Goal: Transaction & Acquisition: Purchase product/service

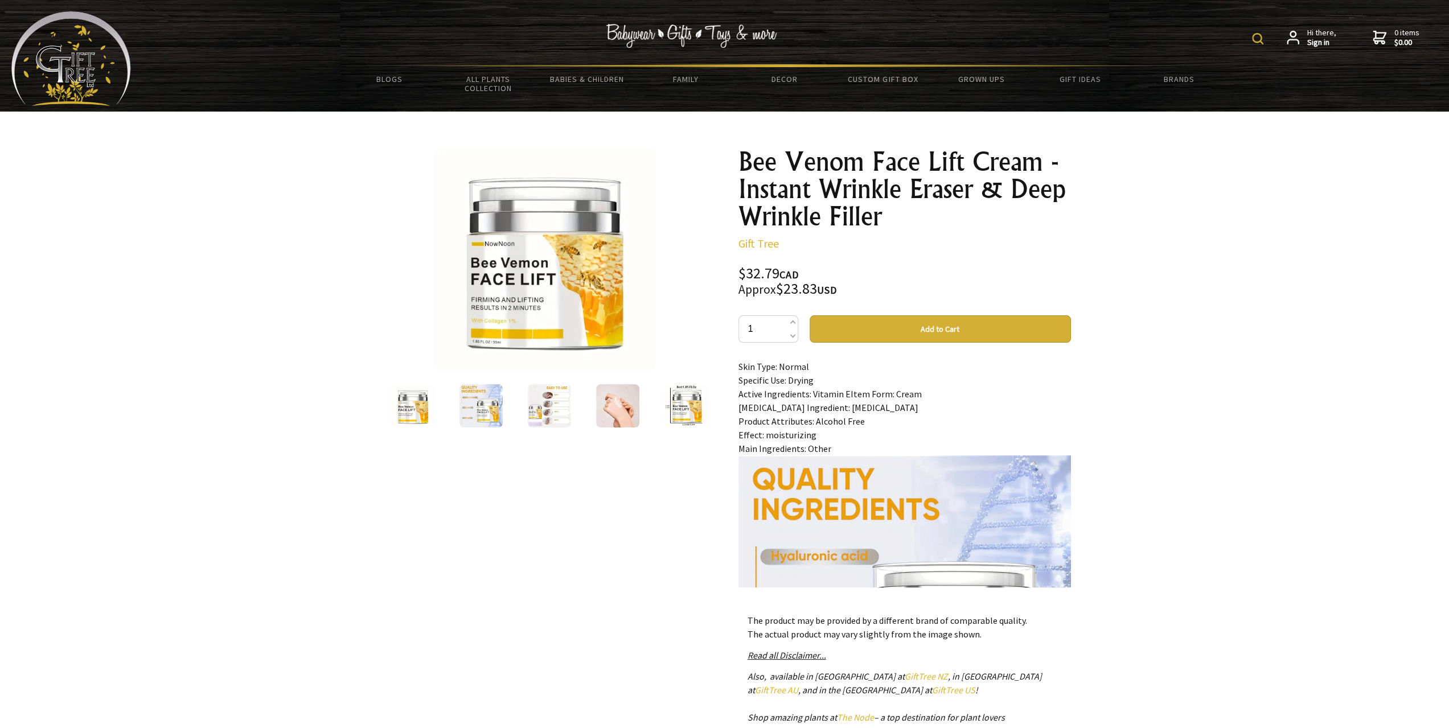
click at [478, 403] on img at bounding box center [480, 405] width 43 height 43
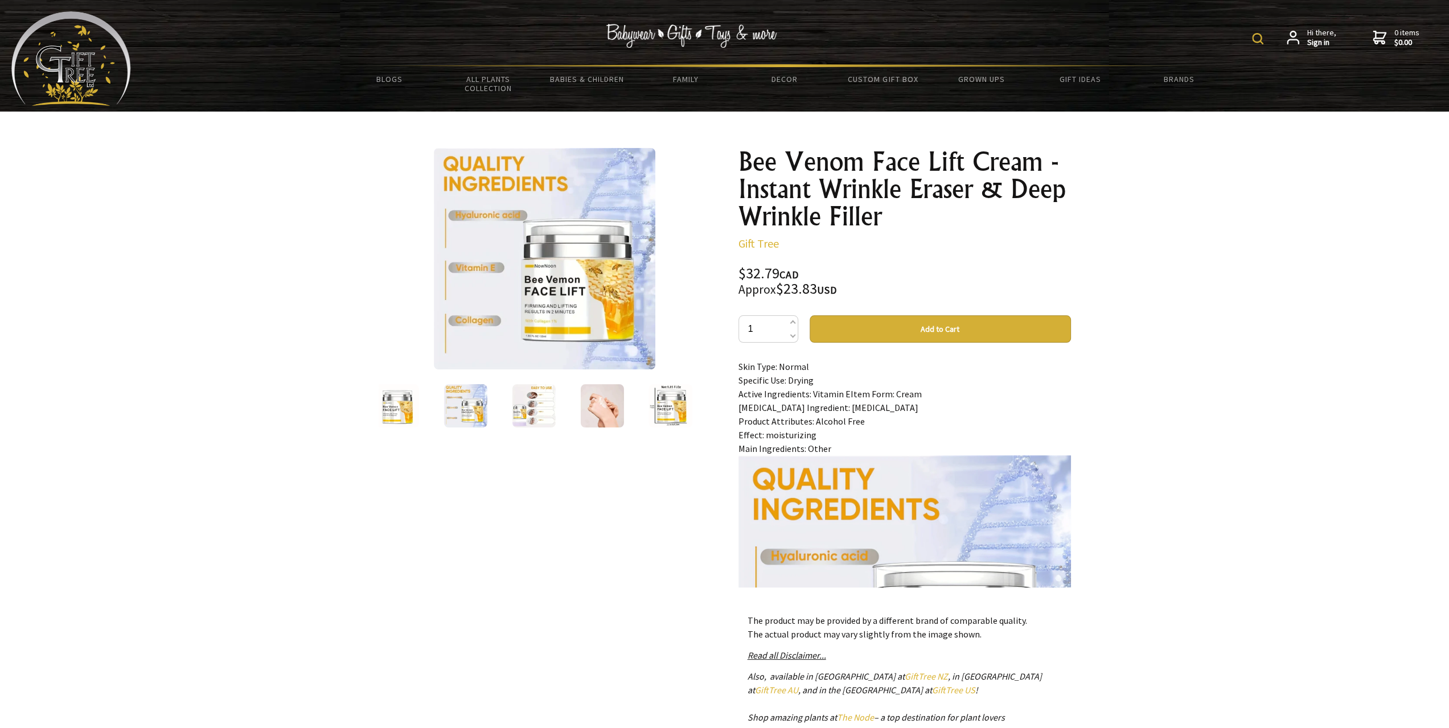
click at [529, 402] on img at bounding box center [533, 405] width 43 height 43
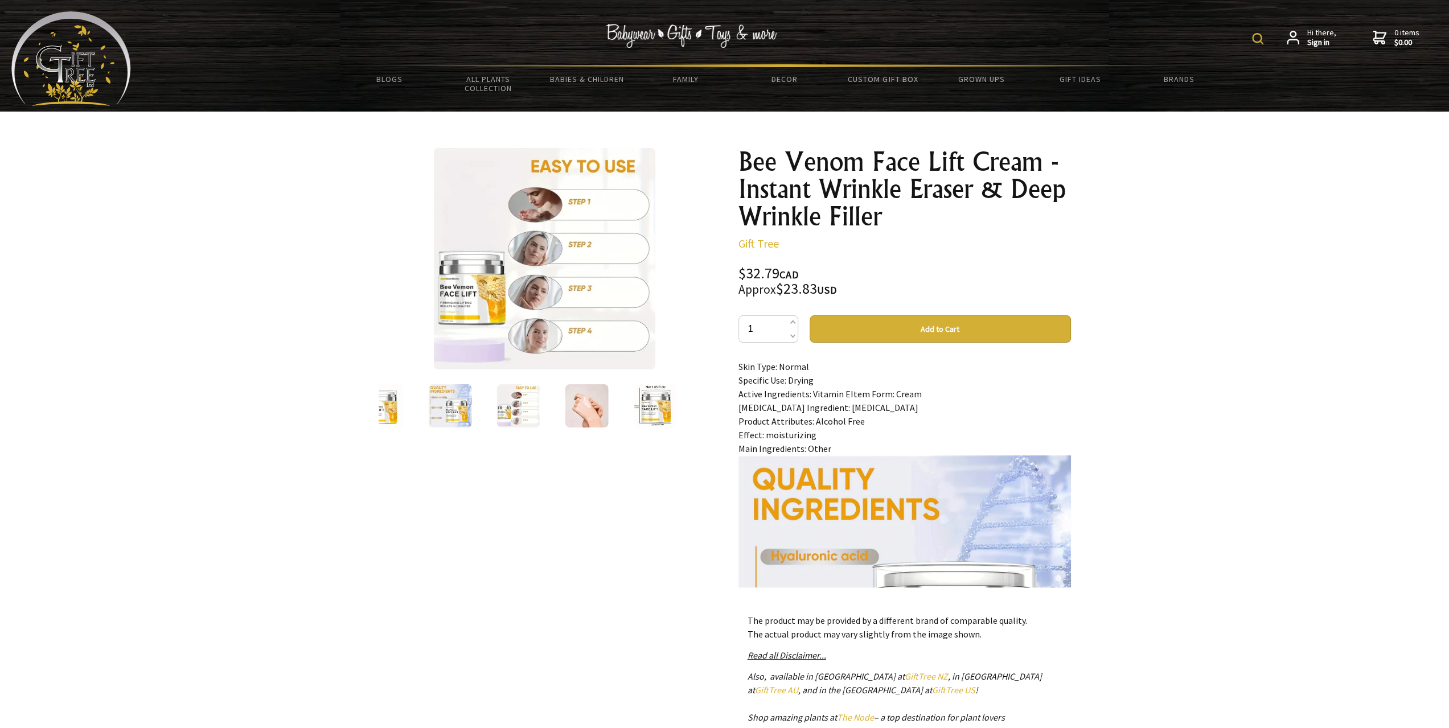
click at [520, 405] on img at bounding box center [517, 405] width 43 height 43
click at [583, 409] on img at bounding box center [586, 405] width 43 height 43
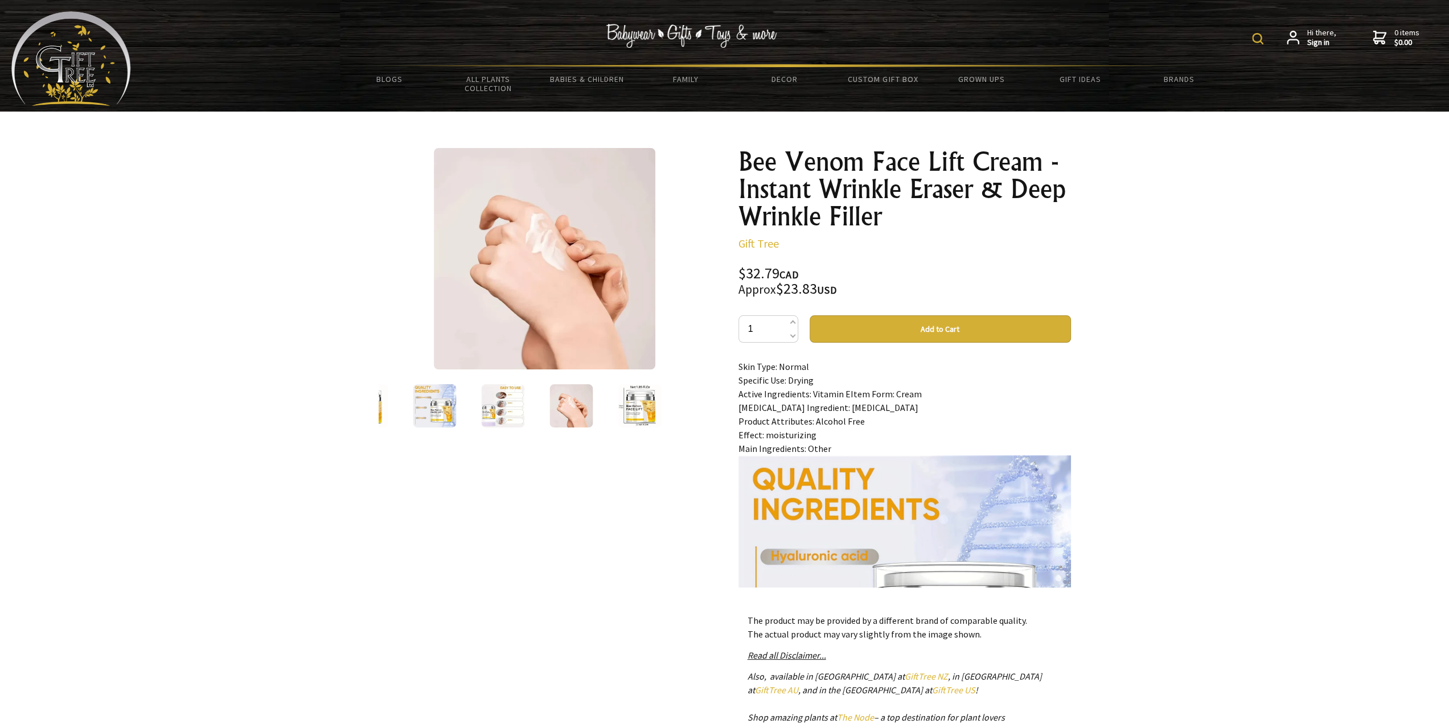
drag, startPoint x: 552, startPoint y: 277, endPoint x: 529, endPoint y: 327, distance: 55.0
click at [529, 327] on img at bounding box center [544, 258] width 221 height 221
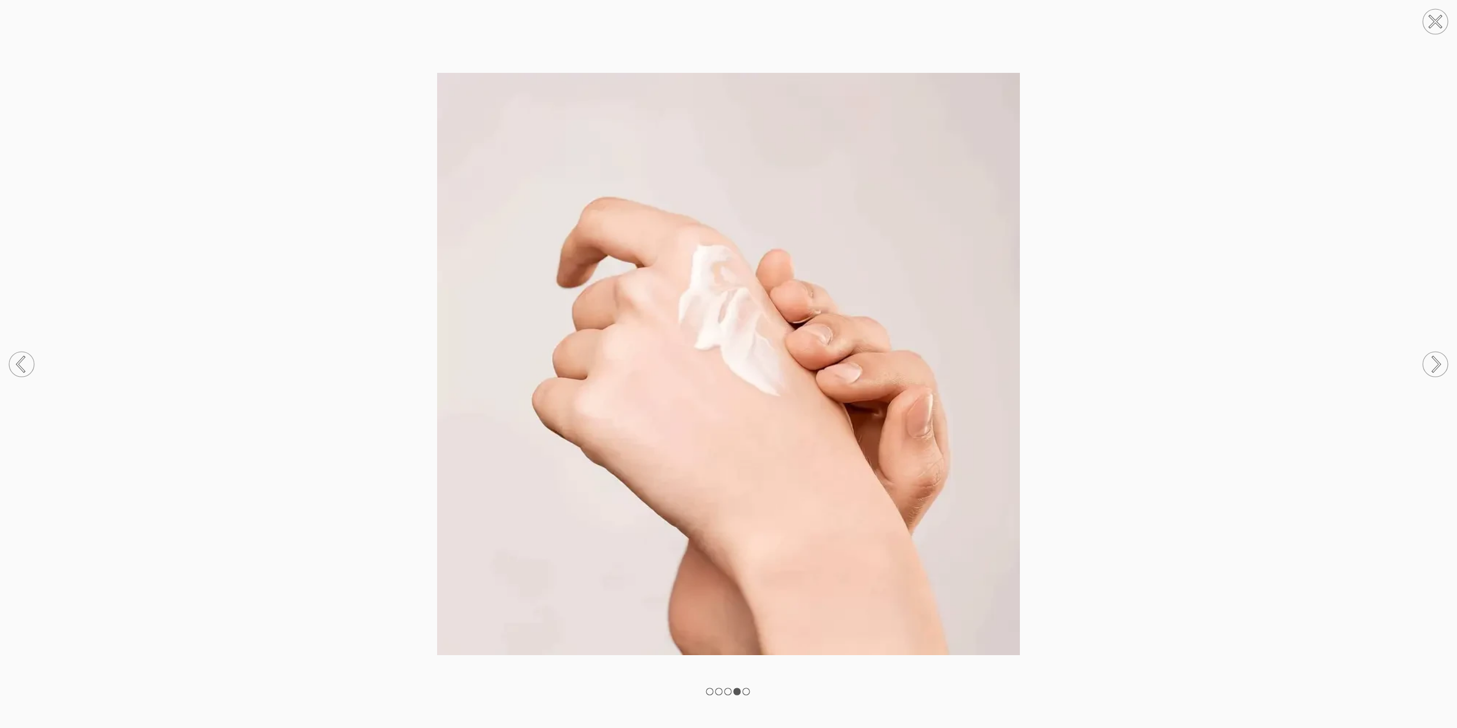
click at [1426, 15] on circle at bounding box center [1435, 21] width 25 height 25
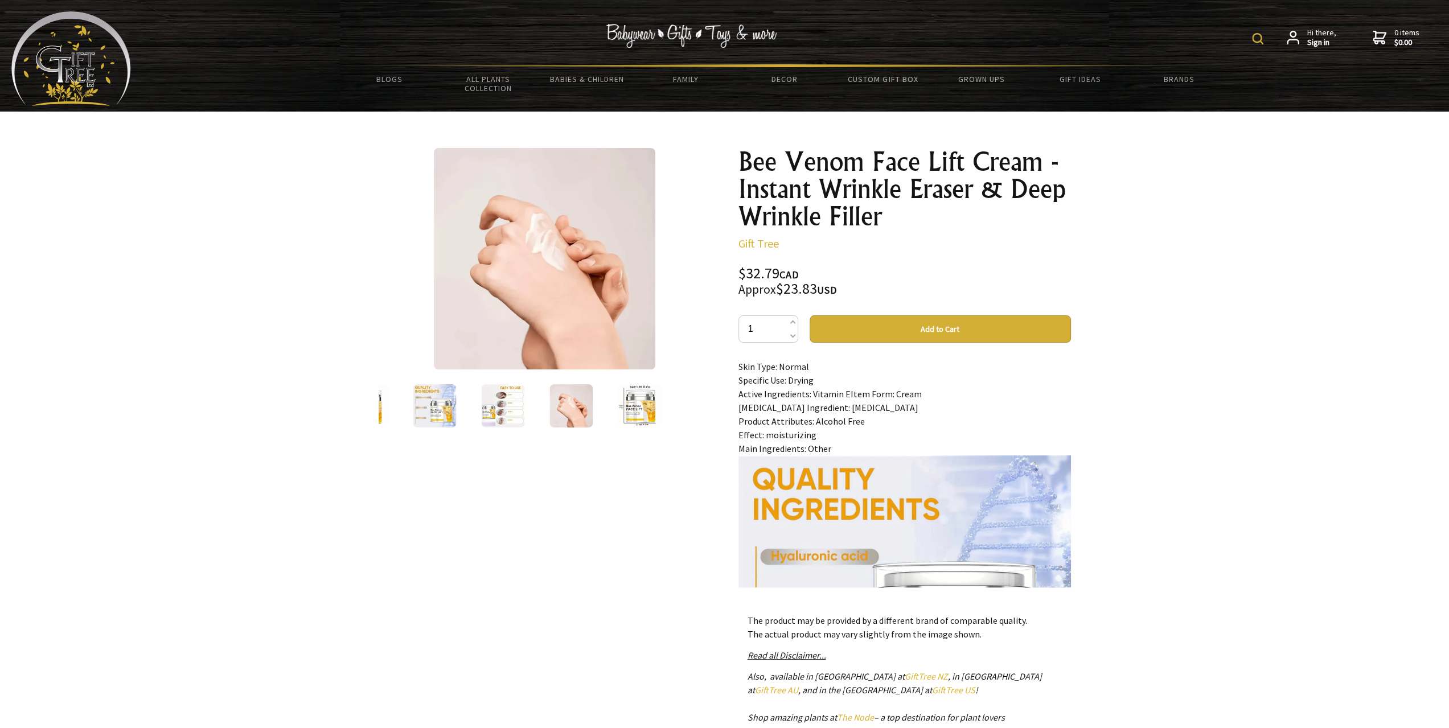
click at [650, 404] on img at bounding box center [639, 405] width 43 height 43
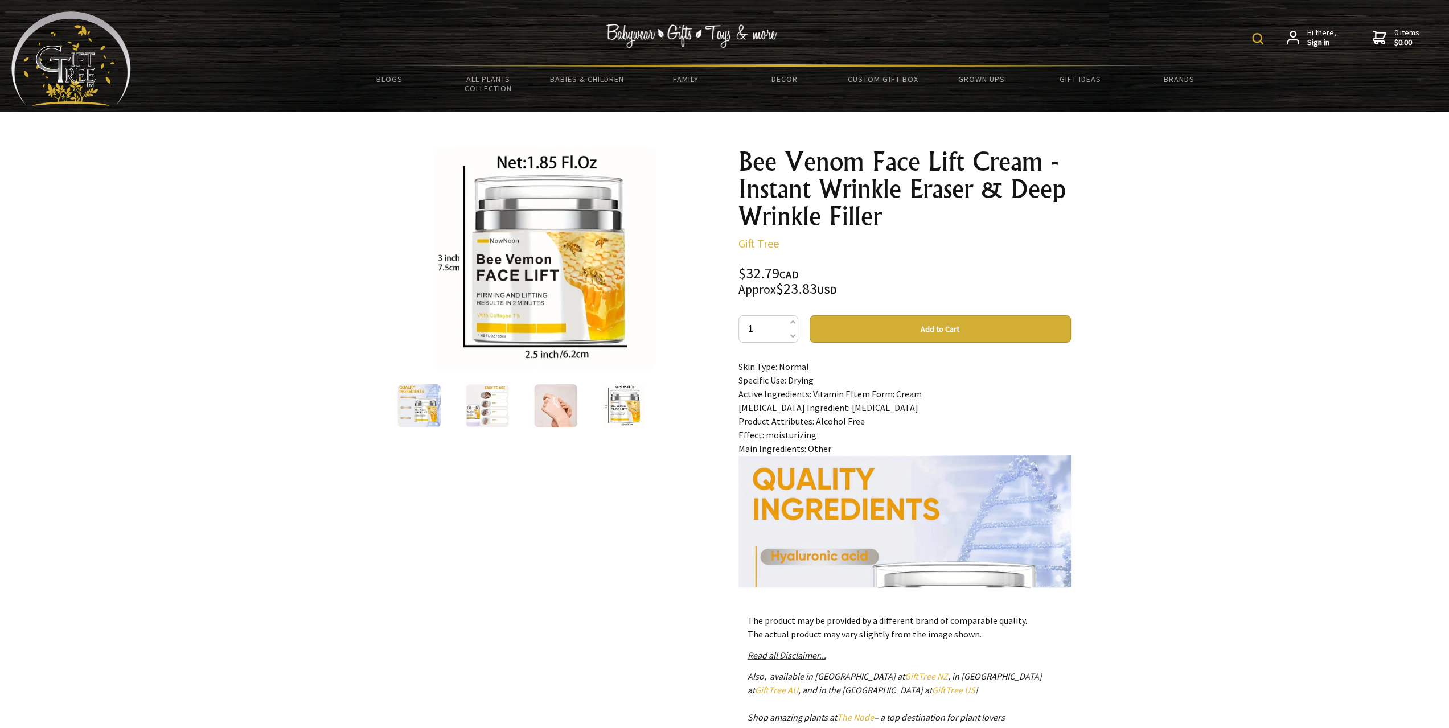
click at [638, 395] on img at bounding box center [623, 405] width 43 height 43
click at [677, 405] on oncord-rotator at bounding box center [545, 406] width 332 height 48
click at [540, 400] on img at bounding box center [555, 405] width 43 height 43
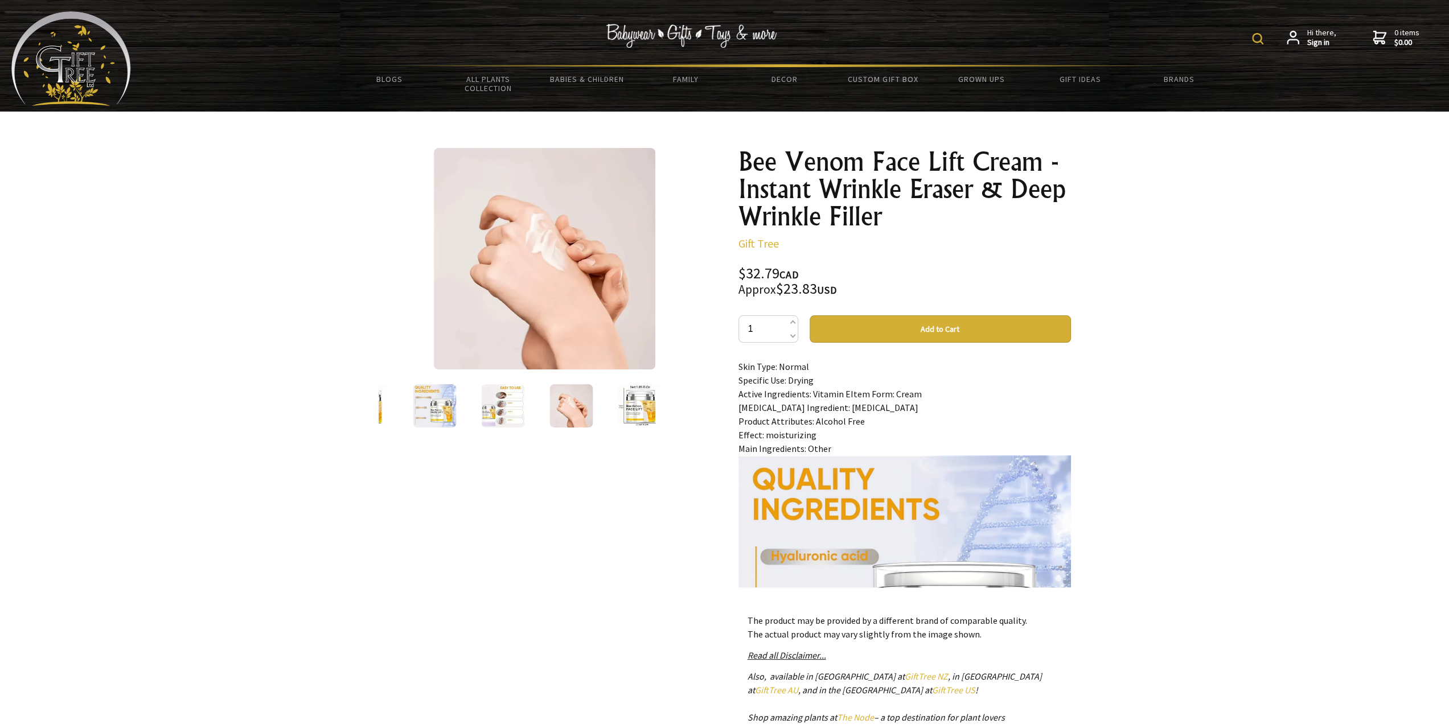
click at [381, 413] on img at bounding box center [365, 405] width 43 height 43
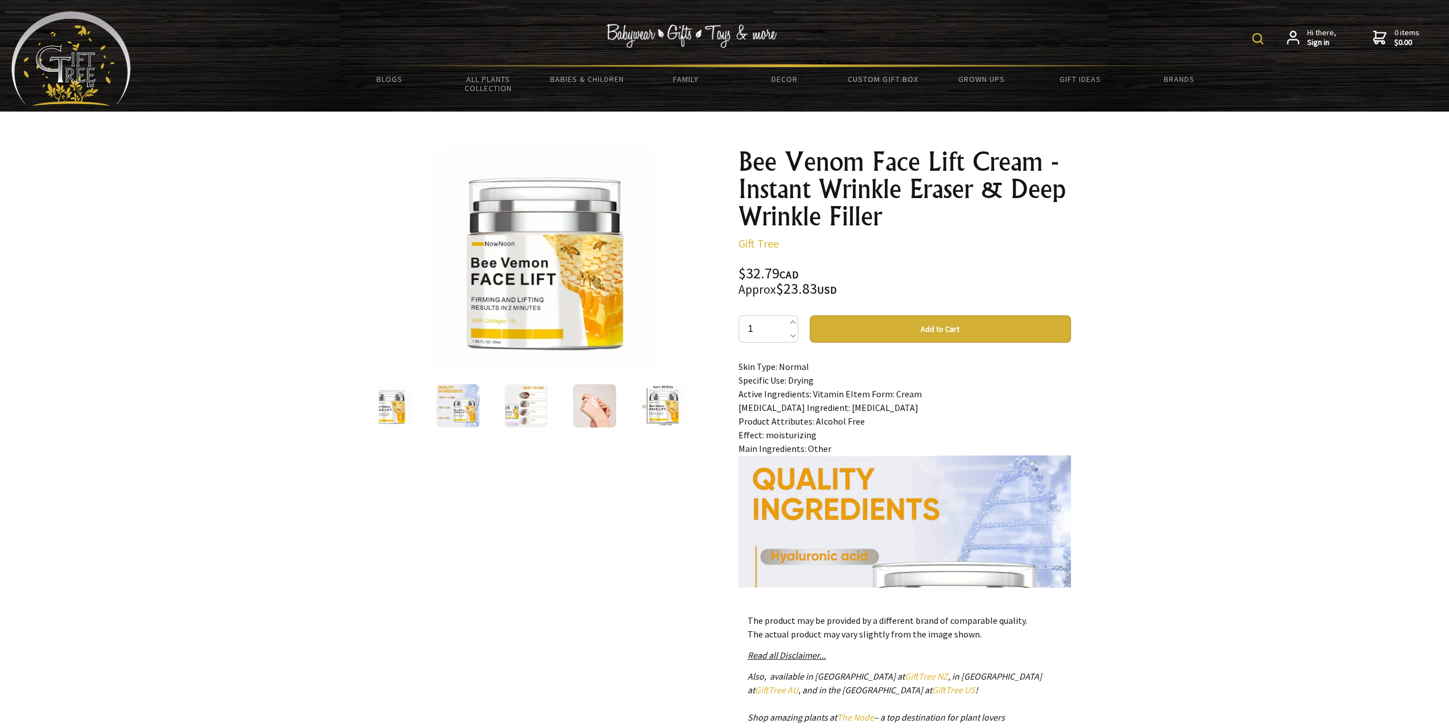
click at [381, 413] on div at bounding box center [389, 406] width 68 height 48
click at [459, 408] on img at bounding box center [480, 405] width 43 height 43
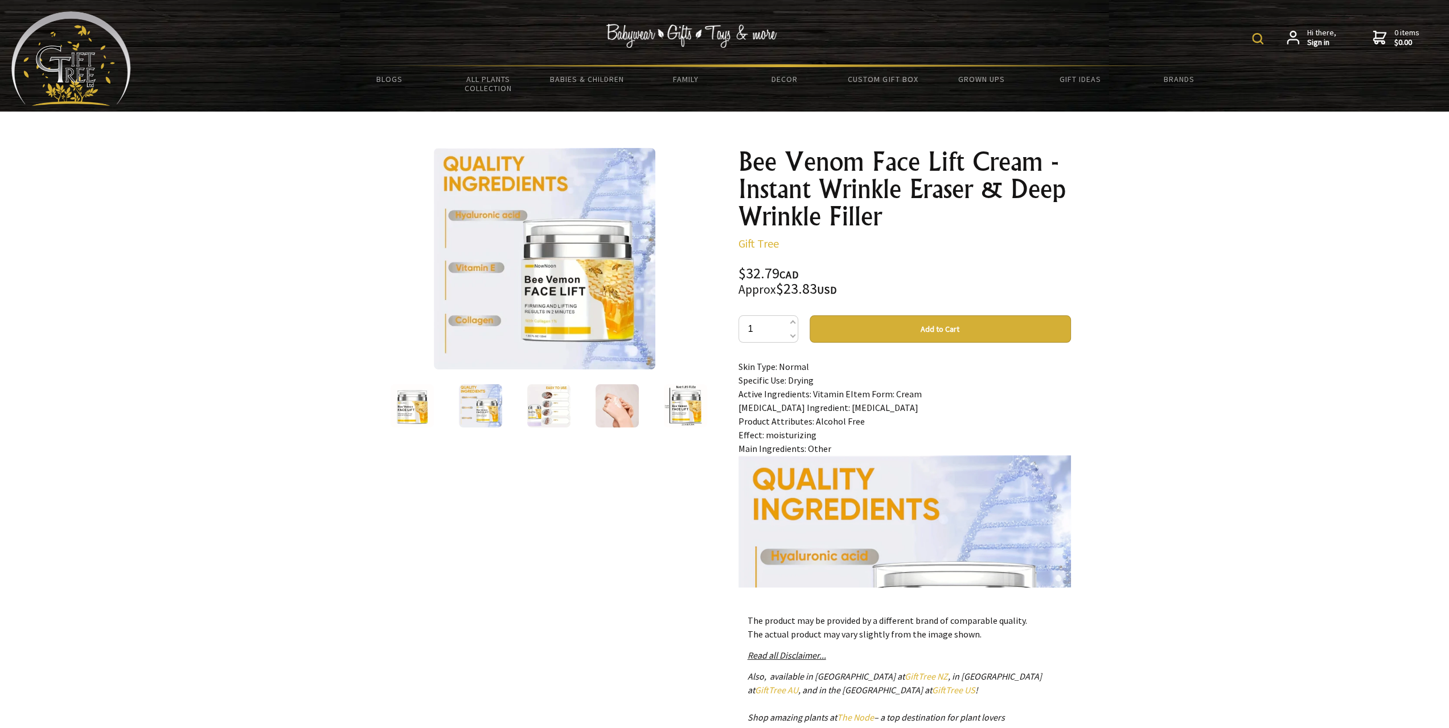
click at [534, 408] on img at bounding box center [548, 405] width 43 height 43
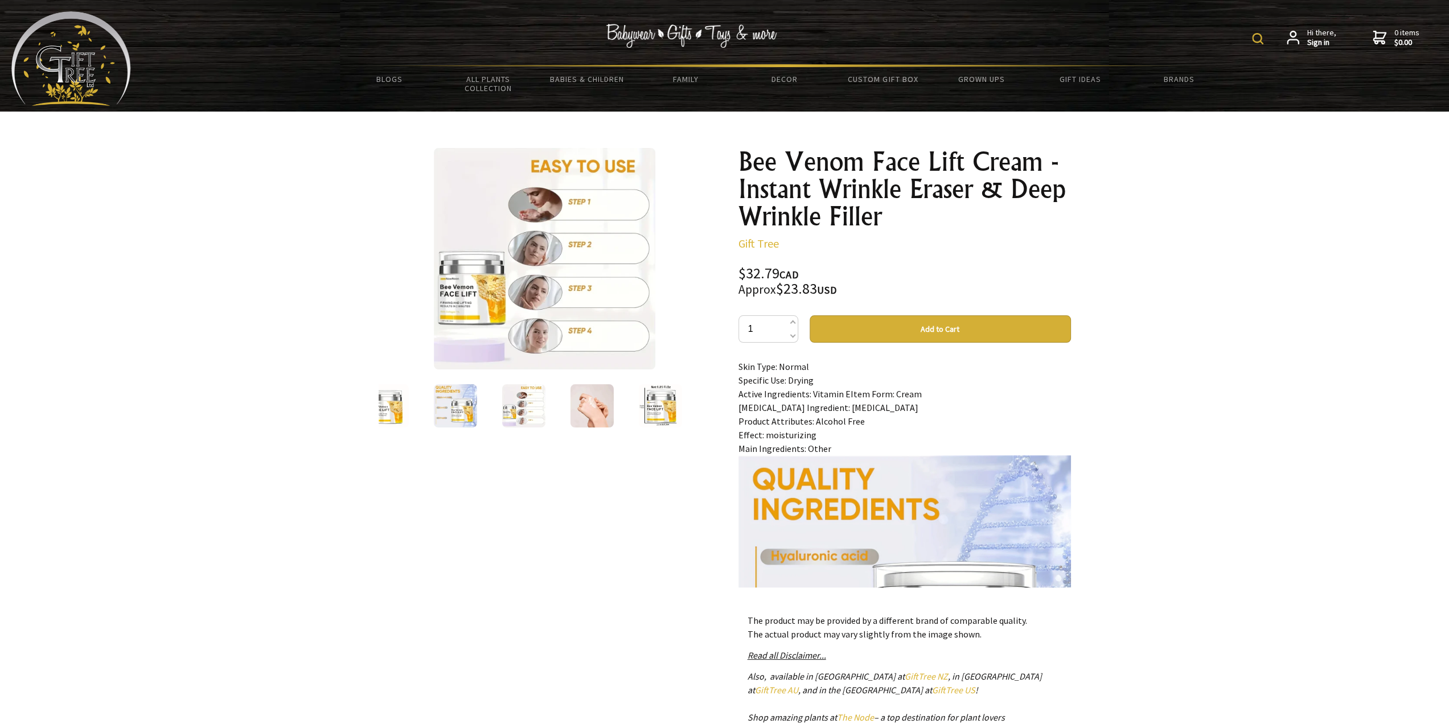
click at [610, 408] on img at bounding box center [591, 405] width 43 height 43
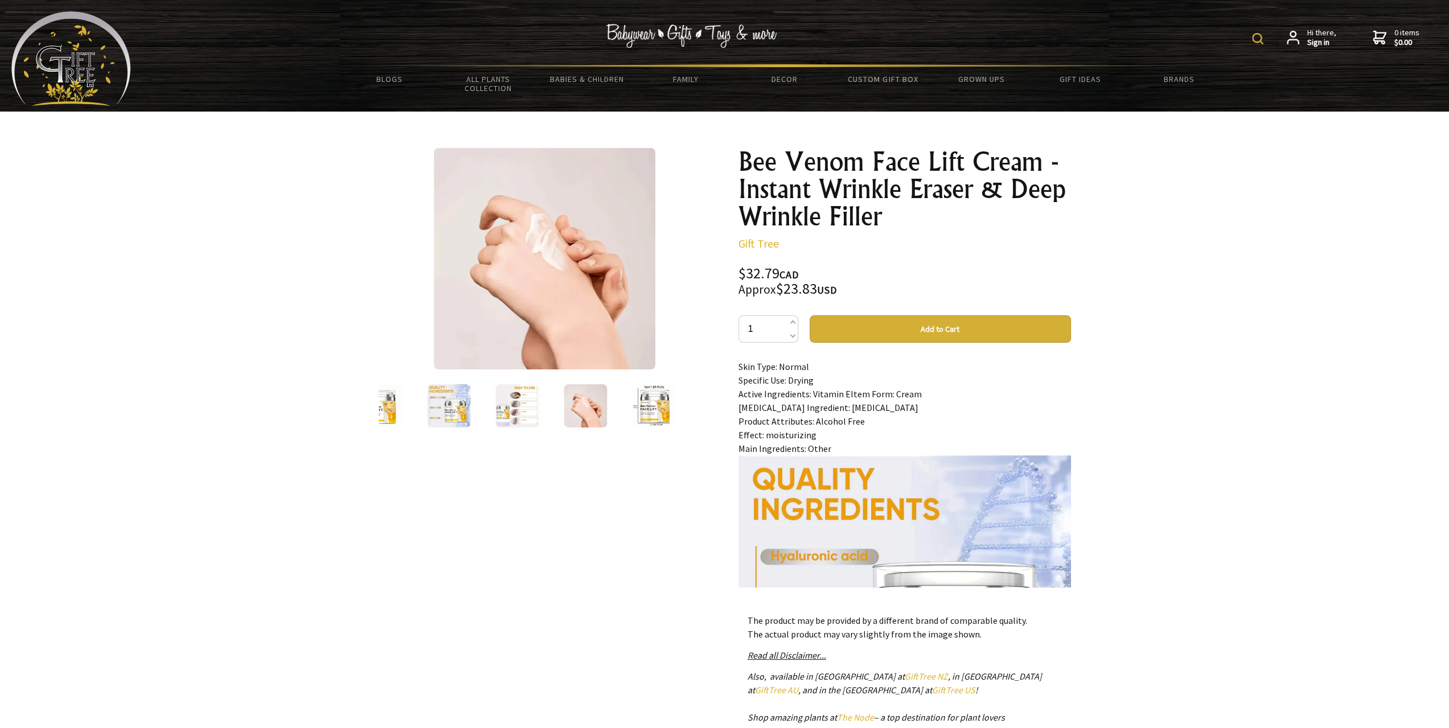
click at [649, 408] on img at bounding box center [653, 405] width 43 height 43
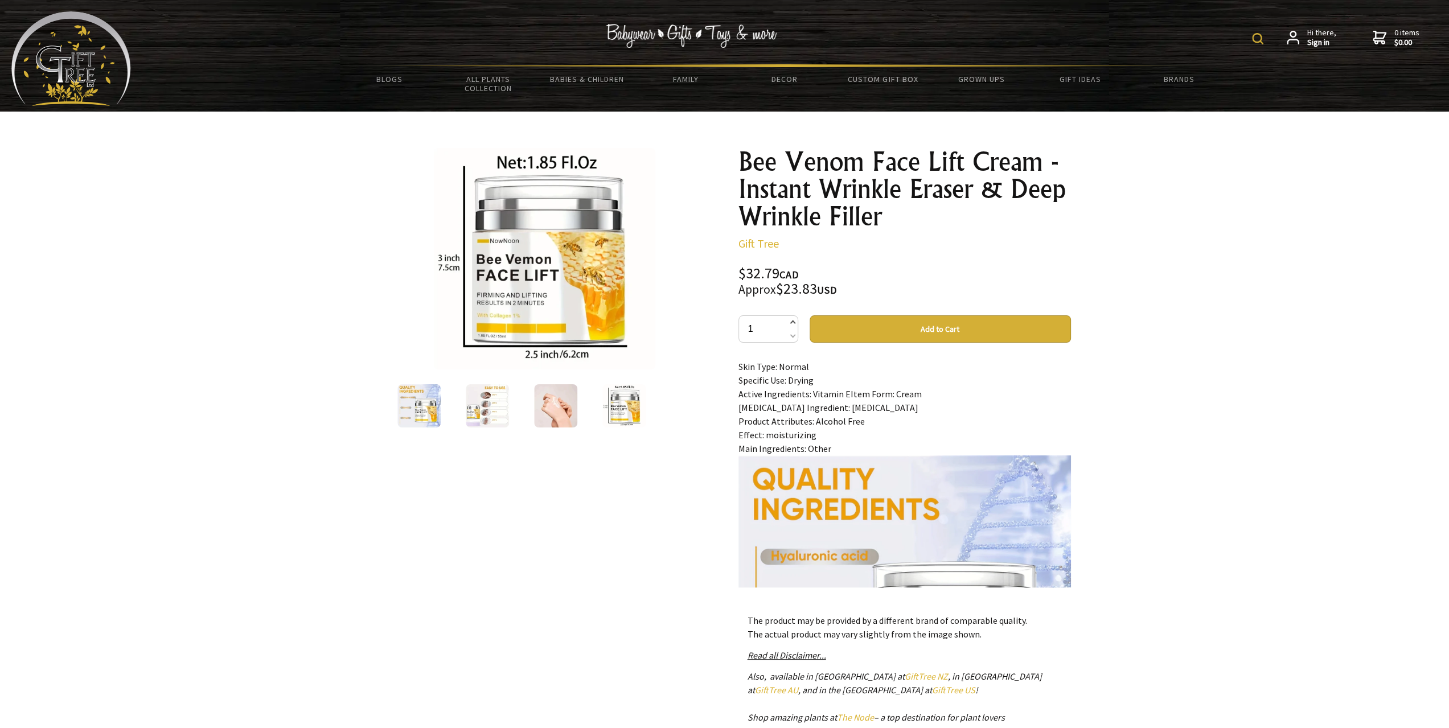
click at [793, 321] on span at bounding box center [792, 323] width 6 height 14
click at [791, 321] on span at bounding box center [792, 323] width 6 height 14
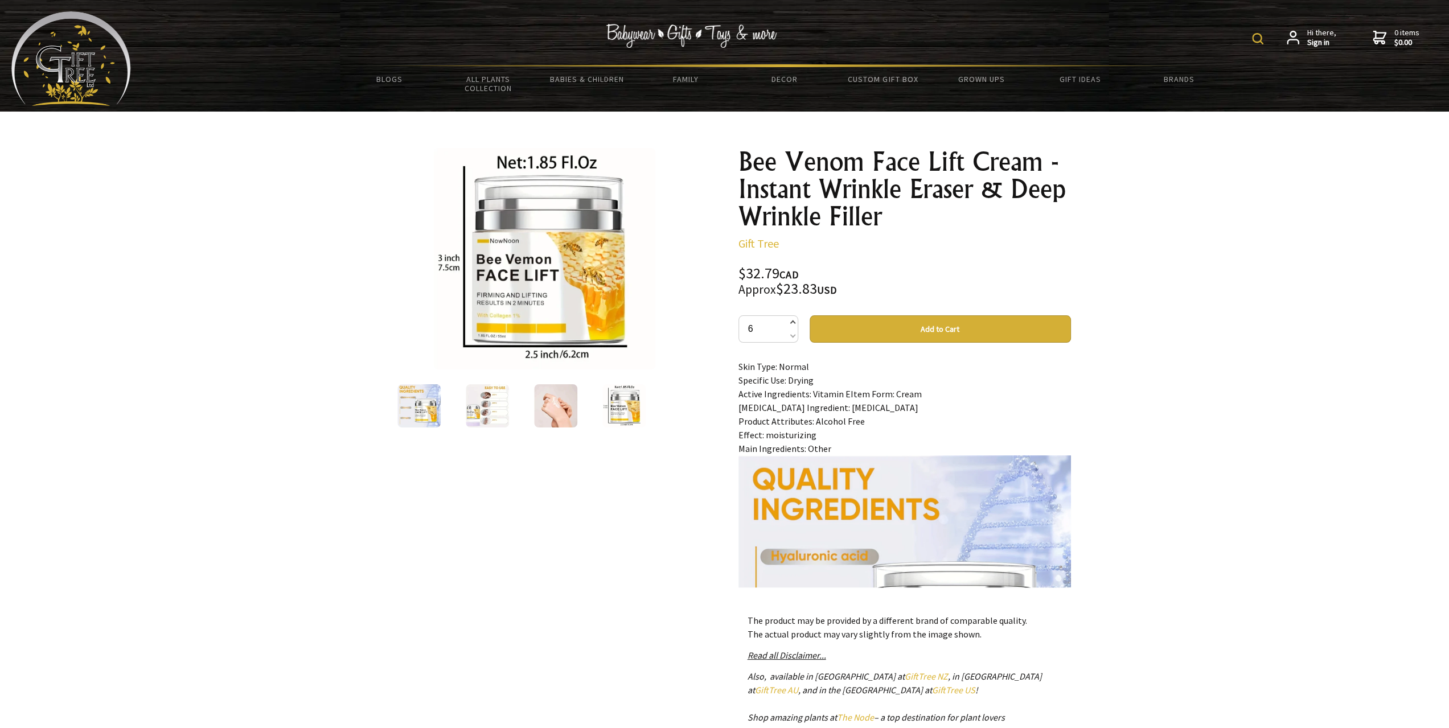
click at [791, 321] on span at bounding box center [792, 323] width 6 height 14
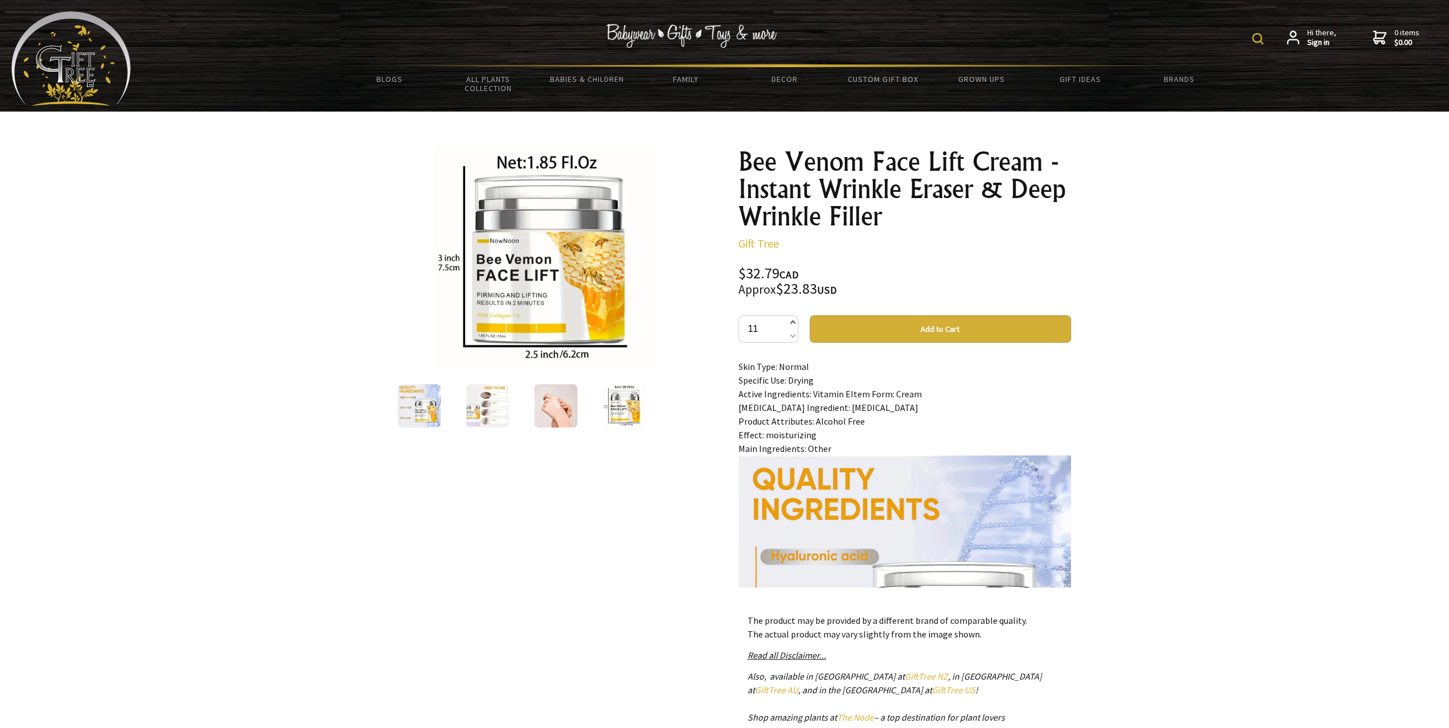
click at [791, 321] on span at bounding box center [792, 323] width 6 height 14
type input "12"
click at [443, 400] on div at bounding box center [419, 406] width 68 height 48
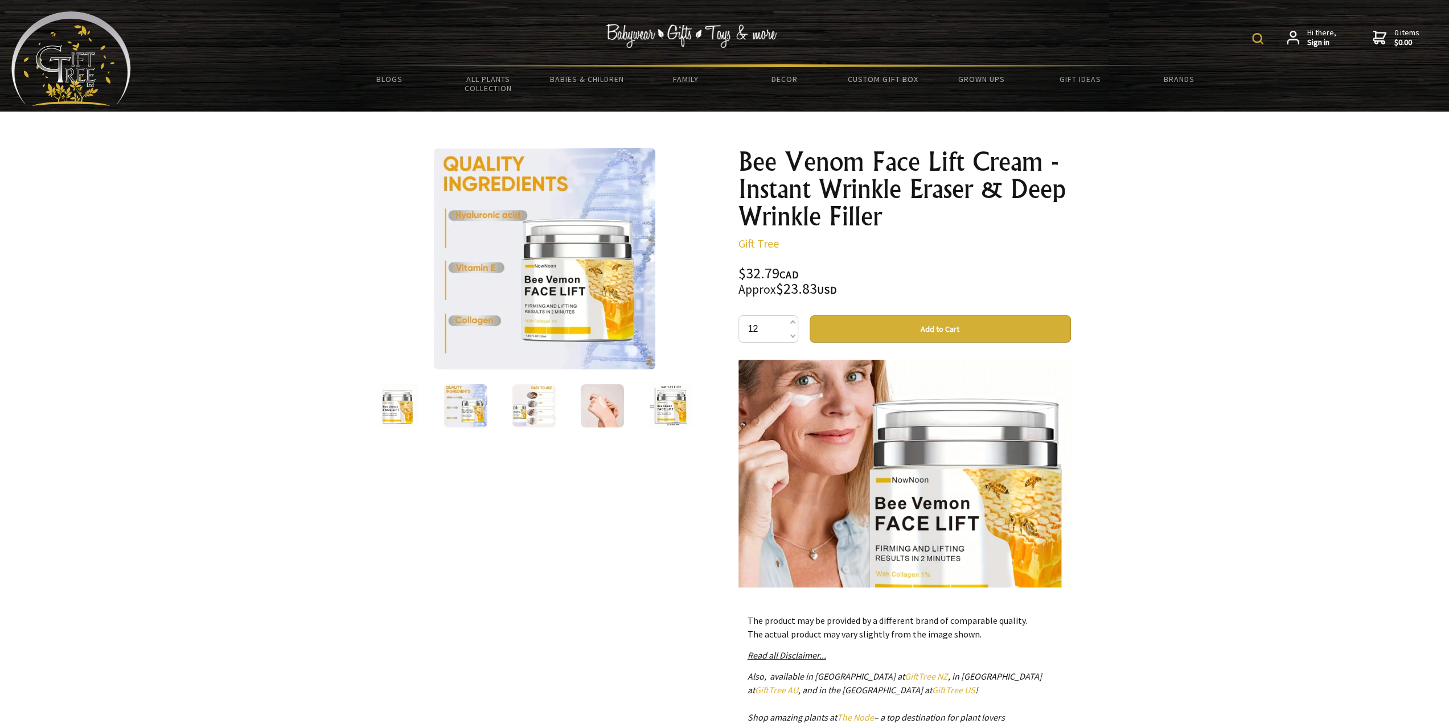
scroll to position [512, 0]
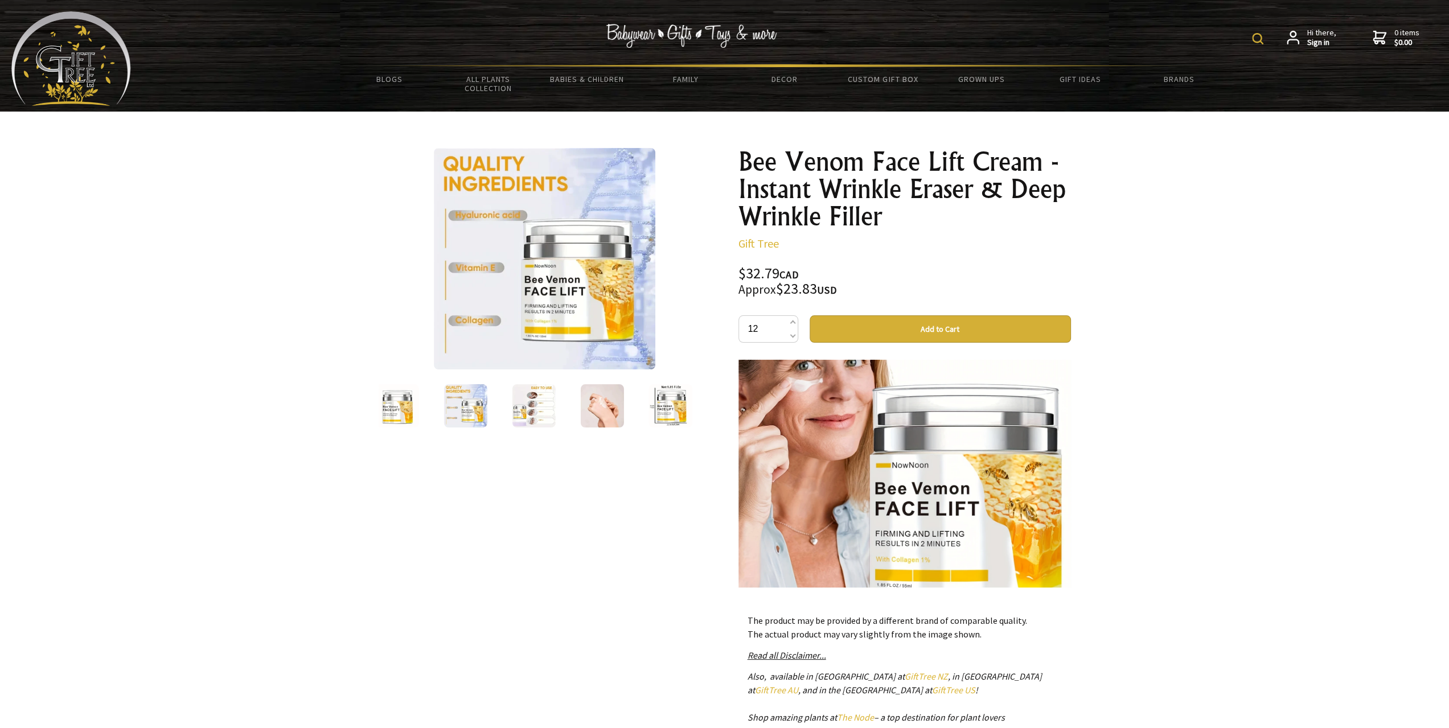
click at [405, 414] on img at bounding box center [396, 405] width 43 height 43
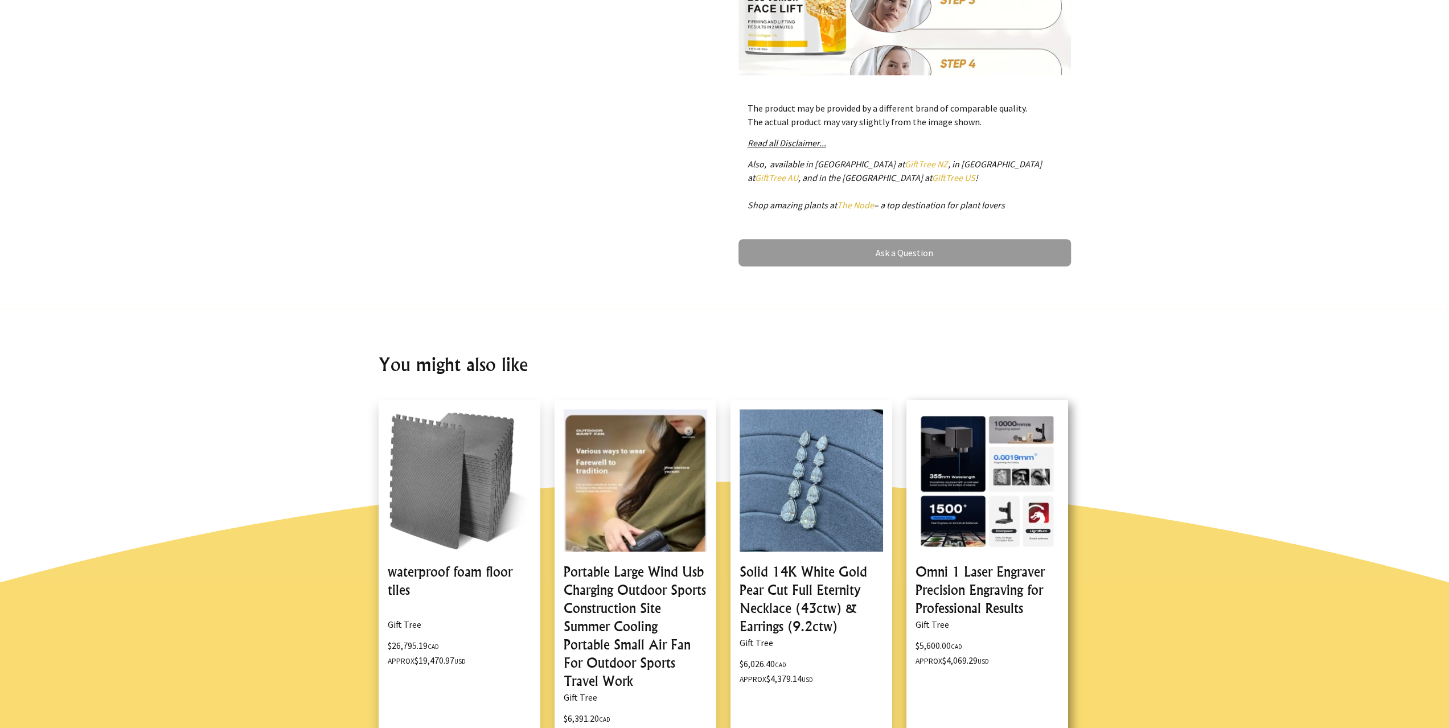
scroll to position [171, 0]
